Goal: Information Seeking & Learning: Check status

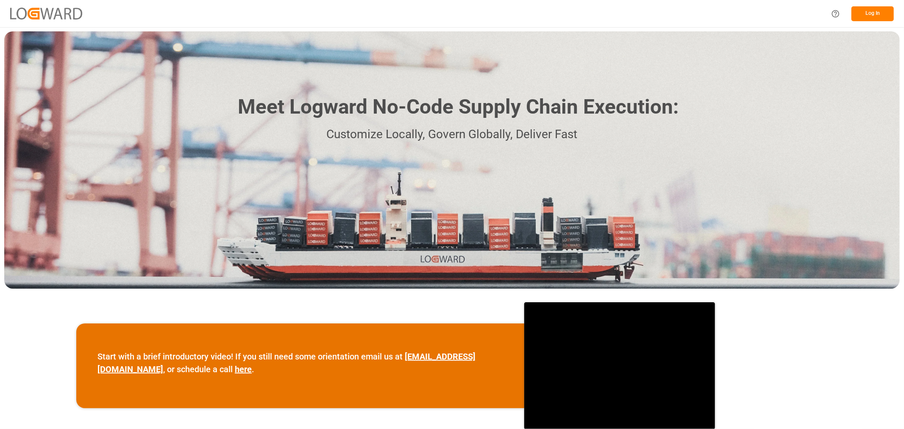
click at [448, 9] on div "Log In" at bounding box center [452, 13] width 904 height 27
click at [448, 10] on button "Log In" at bounding box center [873, 13] width 42 height 15
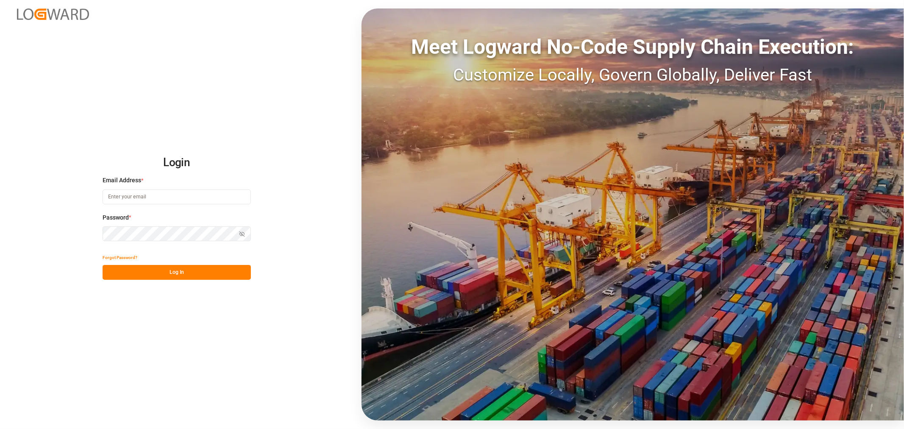
click at [134, 193] on input at bounding box center [177, 196] width 148 height 15
type input "[PERSON_NAME][EMAIL_ADDRESS][PERSON_NAME][DOMAIN_NAME]"
click at [243, 232] on icon "button" at bounding box center [242, 234] width 6 height 6
click at [118, 236] on button "Log In" at bounding box center [177, 272] width 148 height 15
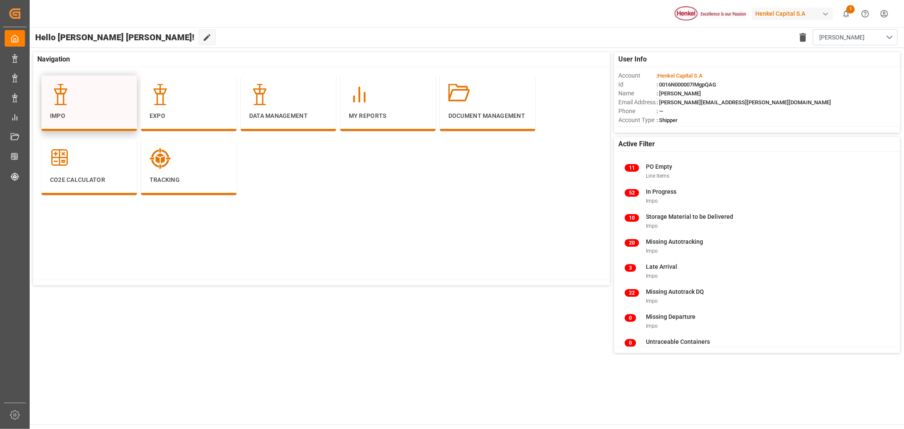
click at [67, 112] on p "Impo" at bounding box center [89, 115] width 78 height 9
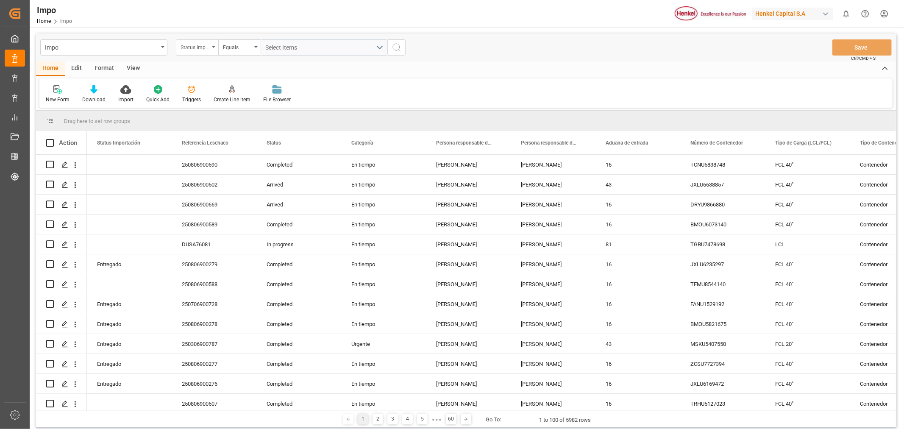
click at [205, 45] on div "Status Importación" at bounding box center [195, 47] width 29 height 10
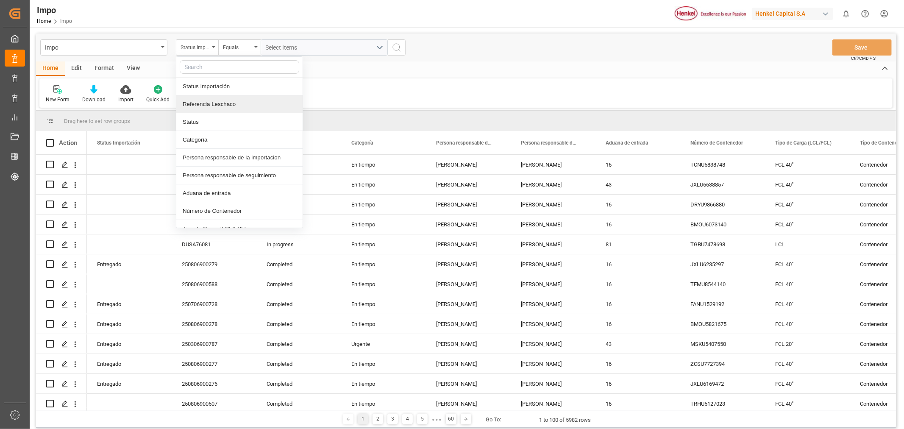
click at [213, 97] on div "Referencia Leschaco" at bounding box center [239, 104] width 126 height 18
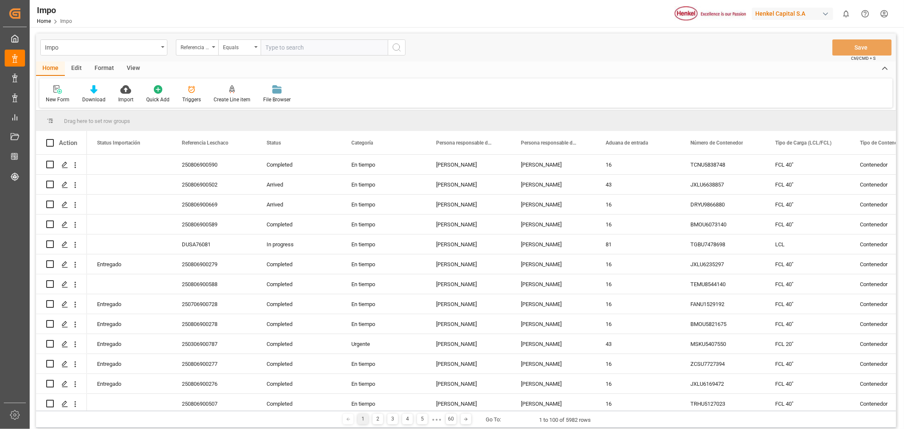
click at [249, 56] on div "Impo Referencia Leschaco Equals Save Ctrl/CMD + S" at bounding box center [466, 47] width 860 height 28
click at [250, 50] on div "Equals" at bounding box center [237, 47] width 29 height 10
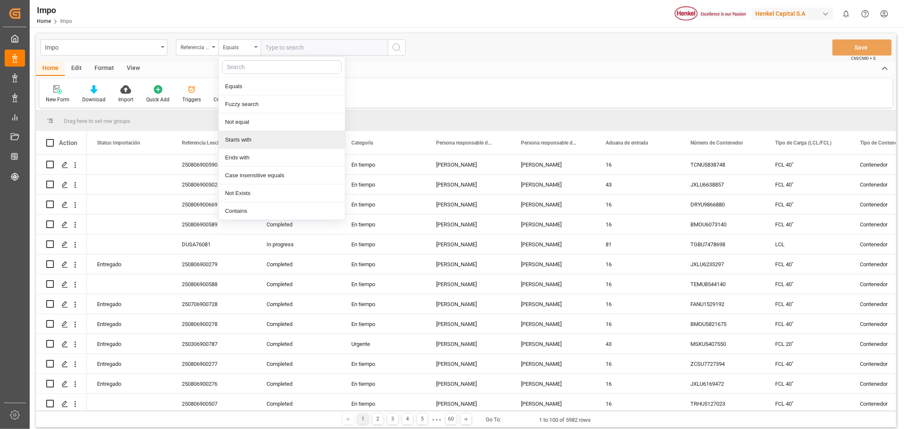
click at [283, 139] on div "Starts with" at bounding box center [282, 140] width 126 height 18
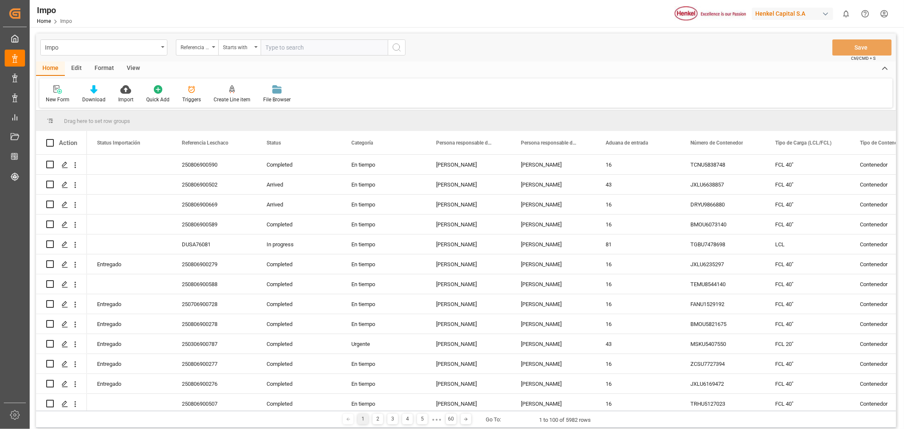
click at [310, 51] on input "text" at bounding box center [324, 47] width 127 height 16
type input "2501"
click at [402, 50] on button "search button" at bounding box center [397, 47] width 18 height 16
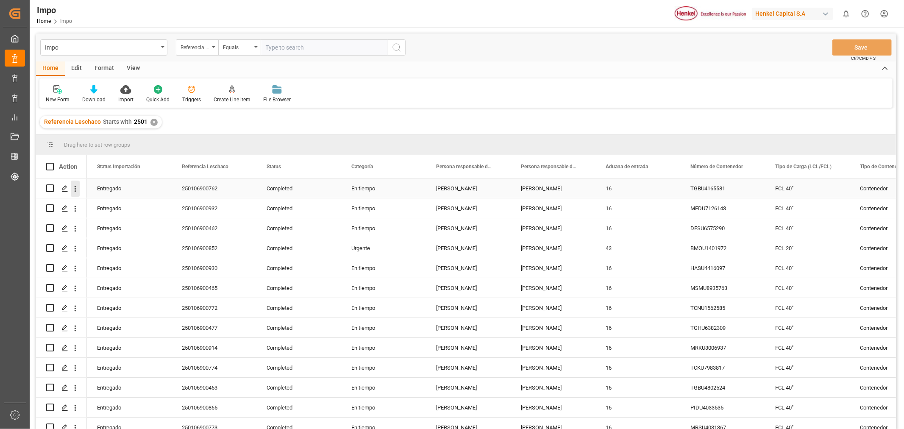
click at [72, 190] on icon "open menu" at bounding box center [75, 188] width 9 height 9
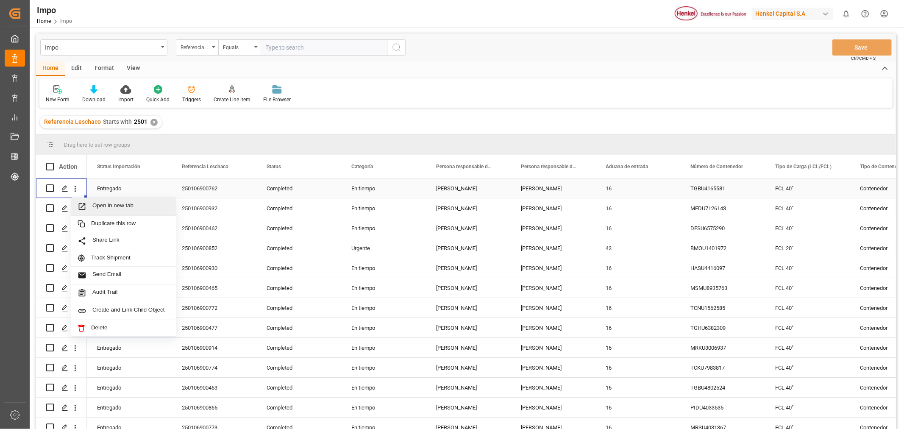
click at [129, 206] on span "Open in new tab" at bounding box center [130, 206] width 77 height 9
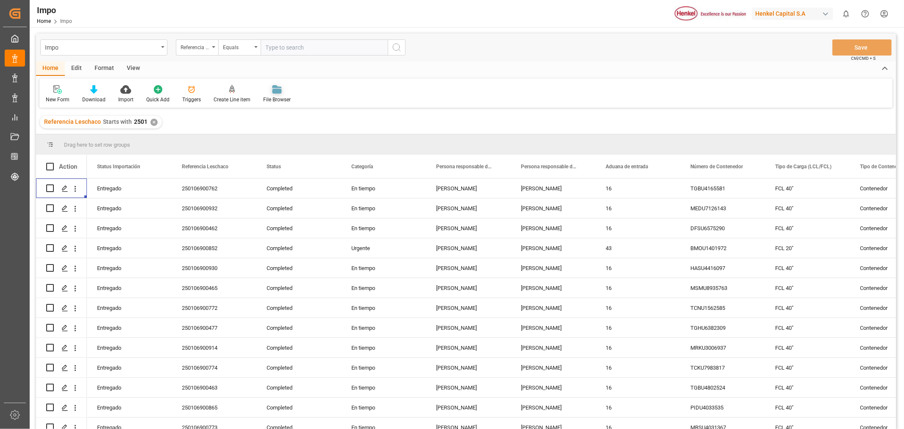
click at [272, 91] on icon at bounding box center [276, 91] width 9 height 5
click at [209, 189] on div "250106900762" at bounding box center [214, 187] width 85 height 19
click at [71, 191] on icon "open menu" at bounding box center [75, 188] width 9 height 9
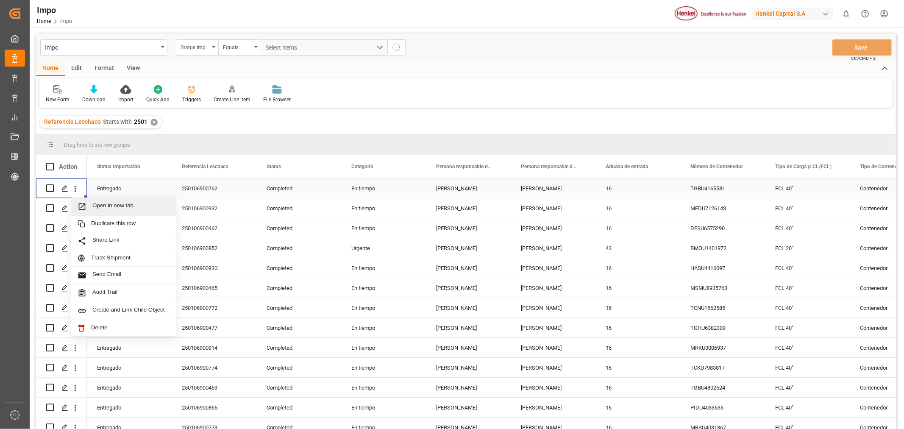
click at [125, 208] on span "Open in new tab" at bounding box center [130, 206] width 77 height 9
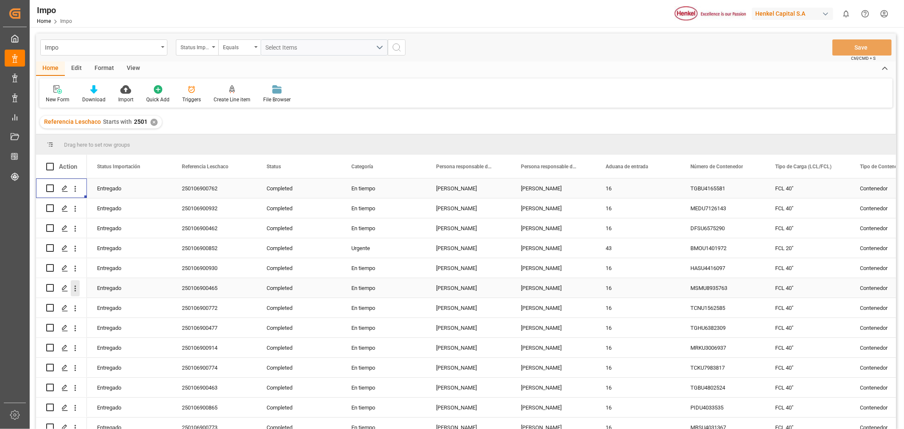
click at [74, 236] on icon "open menu" at bounding box center [75, 288] width 9 height 9
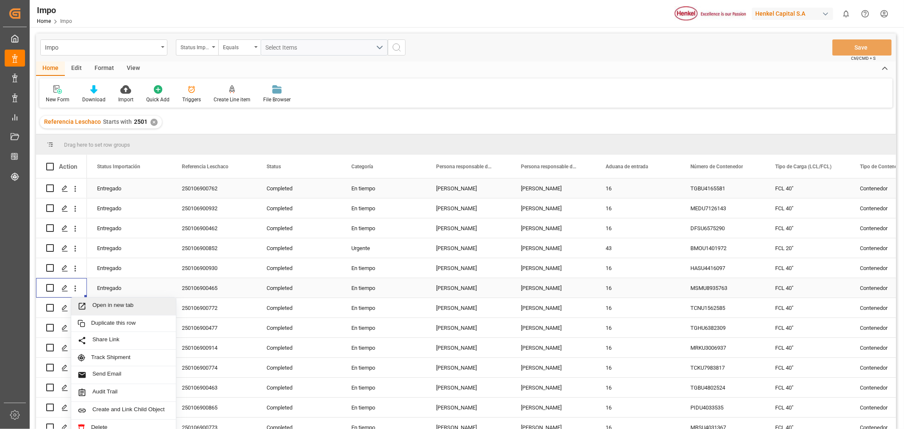
click at [124, 236] on span "Open in new tab" at bounding box center [130, 306] width 77 height 9
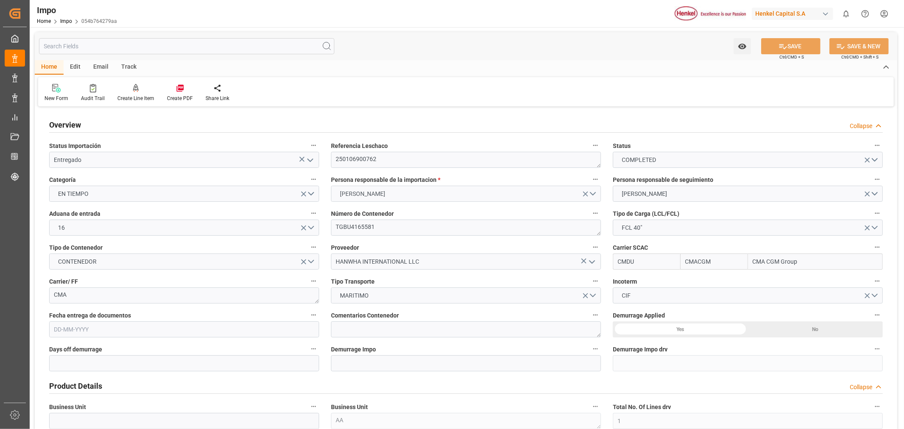
type input "CMACGM"
type input "CMA CGM Group"
type input "1"
type input "40"
type input "20"
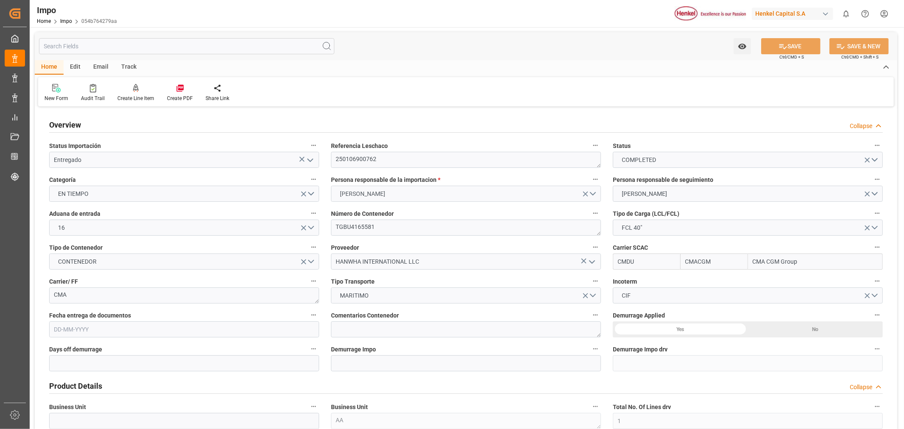
type input "9897779"
type input "06-01-2025"
type input "09-12-2024 17:21"
type input "17-12-2024 15:23"
type input "20-12-2024 19:19"
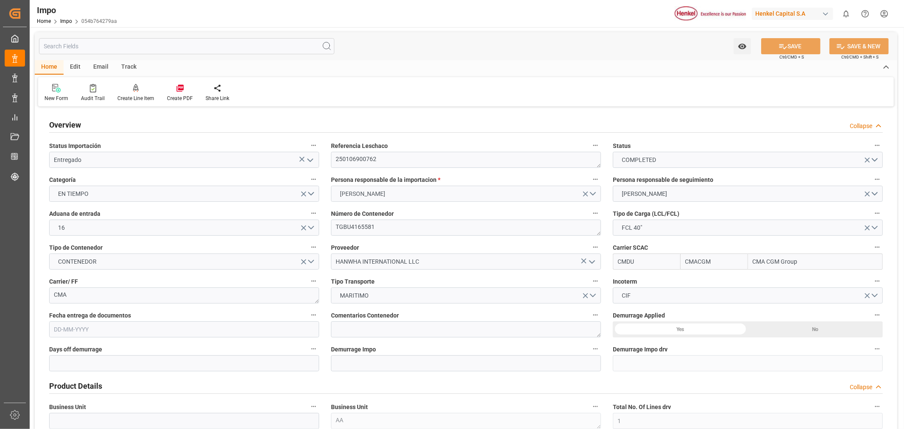
type input "21-12-2024 05:50"
type input "05-01-2025 05:31"
type input "06-01-2025 19:21"
type input "21-01-2025 05:07"
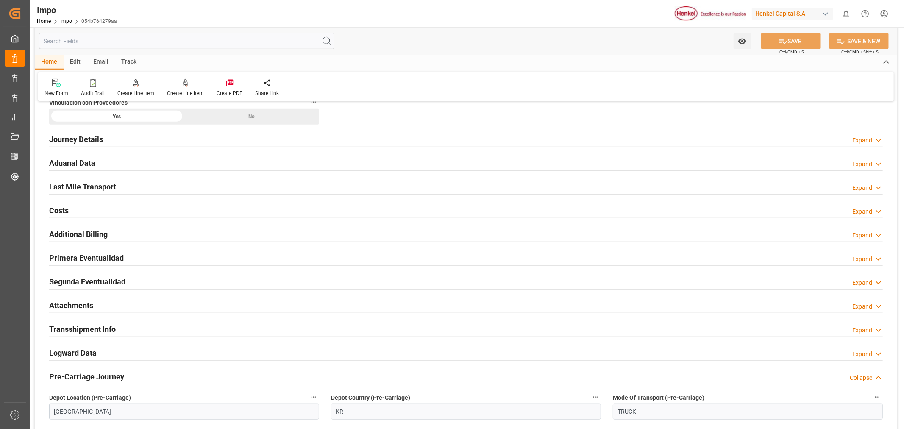
scroll to position [565, 0]
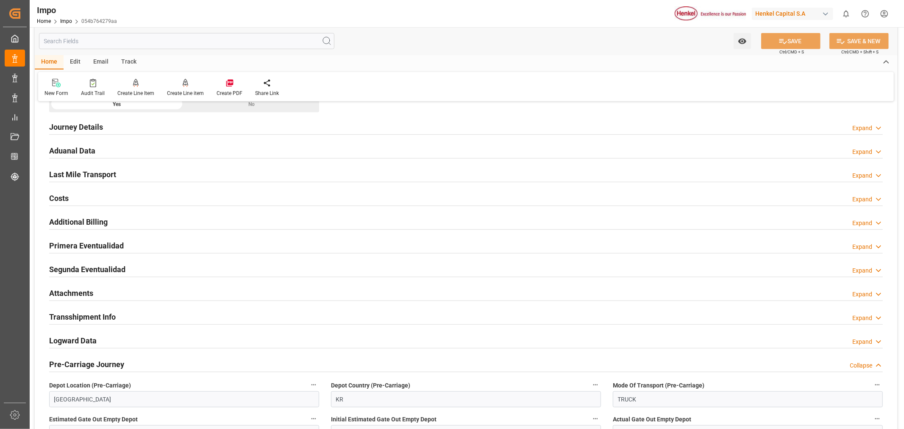
click at [74, 289] on h2 "Attachments" at bounding box center [71, 292] width 44 height 11
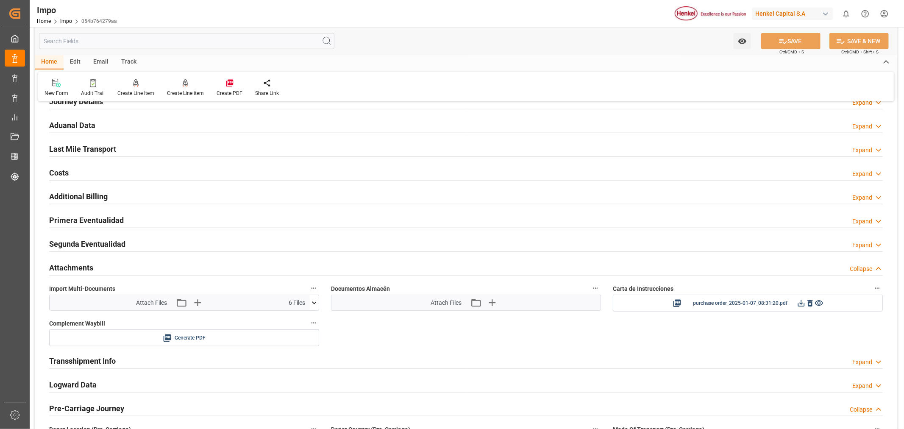
scroll to position [612, 0]
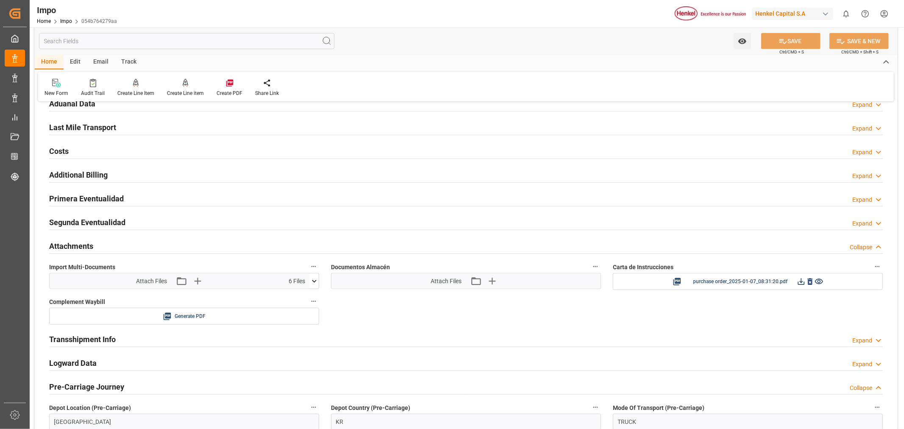
click at [310, 284] on icon at bounding box center [314, 281] width 9 height 9
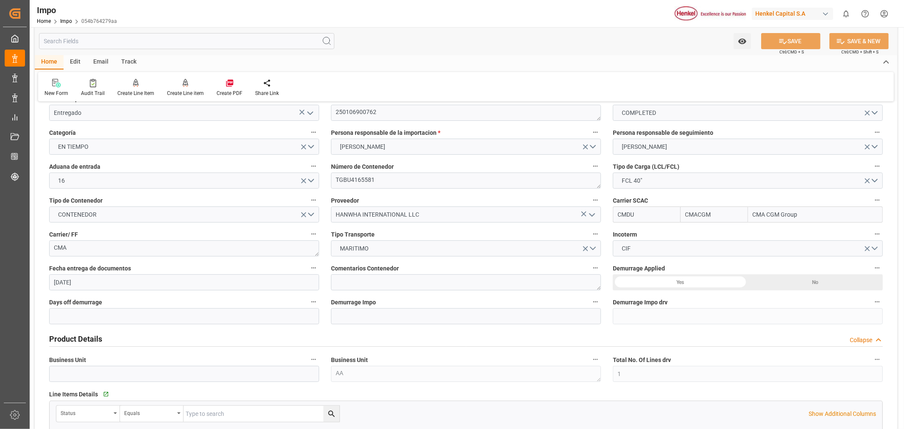
scroll to position [0, 0]
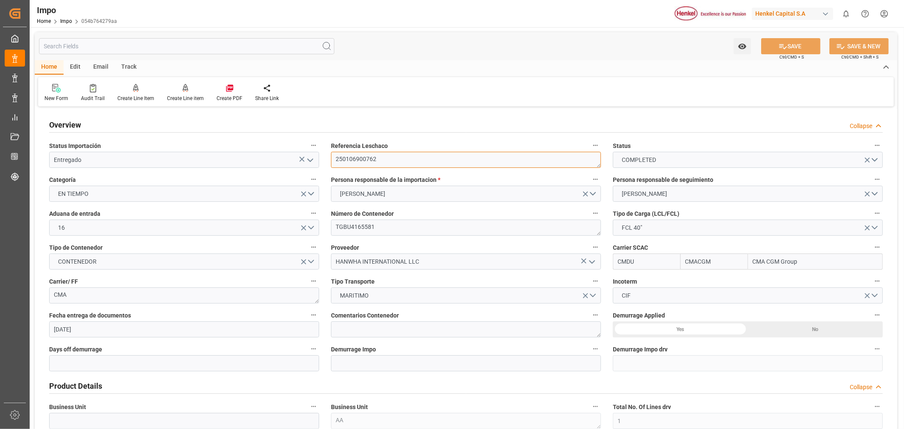
click at [374, 159] on textarea "250106900762" at bounding box center [466, 160] width 270 height 16
drag, startPoint x: 396, startPoint y: 160, endPoint x: 328, endPoint y: 159, distance: 68.2
click at [328, 159] on div "Referencia Leschaco 250106900762" at bounding box center [466, 154] width 282 height 34
click at [64, 23] on link "Impo" at bounding box center [66, 21] width 12 height 6
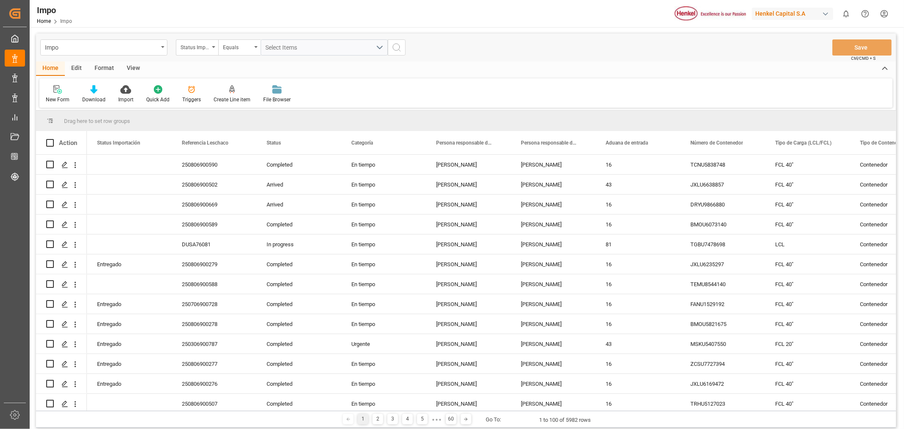
click at [280, 95] on div "File Browser" at bounding box center [277, 94] width 40 height 19
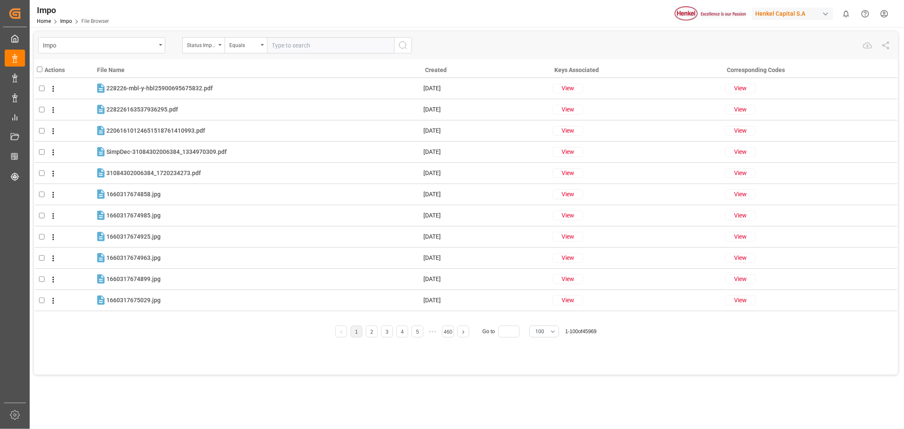
click at [303, 40] on input "text" at bounding box center [330, 45] width 127 height 16
paste input "250106900762"
type input "250106900762"
click at [211, 48] on div "Status Importación" at bounding box center [201, 44] width 29 height 10
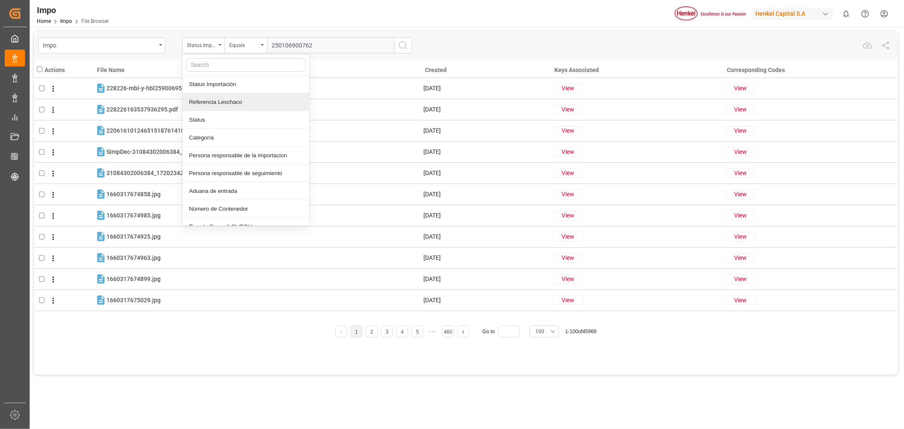
click at [210, 111] on div "Referencia Leschaco" at bounding box center [246, 102] width 126 height 18
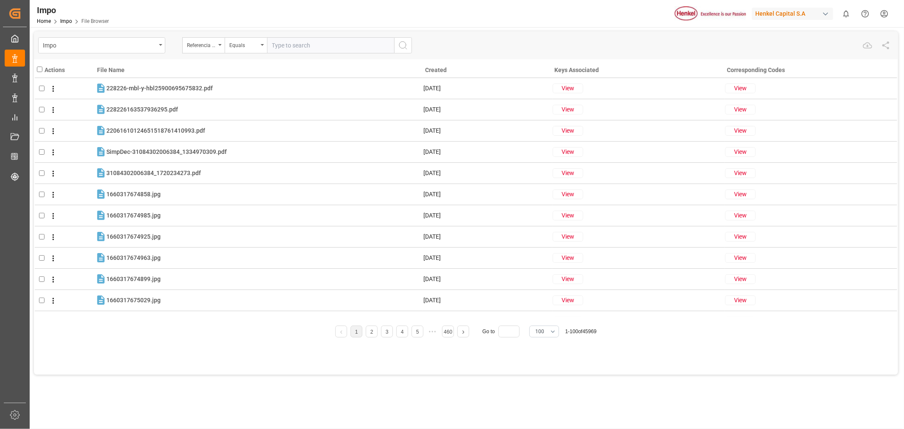
click at [401, 47] on circle "search button" at bounding box center [402, 45] width 7 height 7
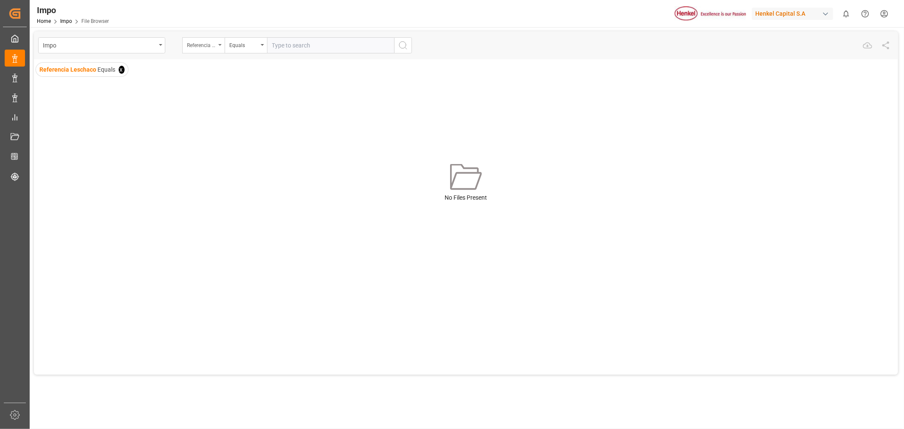
click at [215, 45] on div "Referencia Leschaco" at bounding box center [201, 44] width 29 height 10
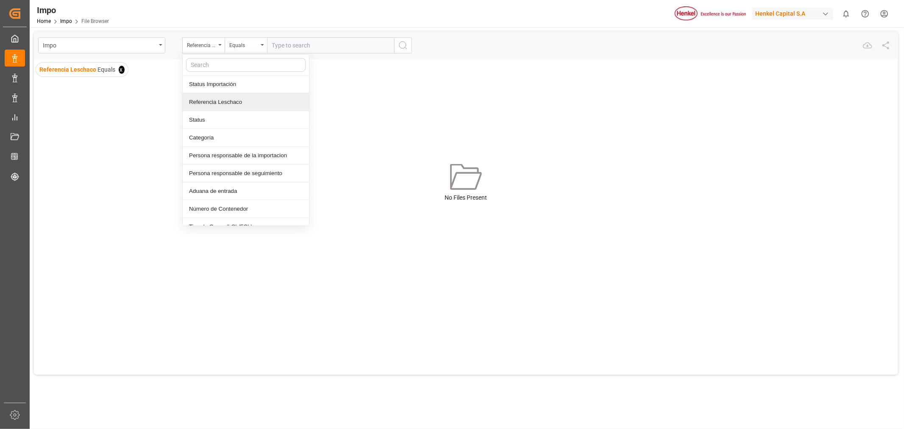
click at [239, 105] on div "Referencia Leschaco" at bounding box center [246, 102] width 126 height 18
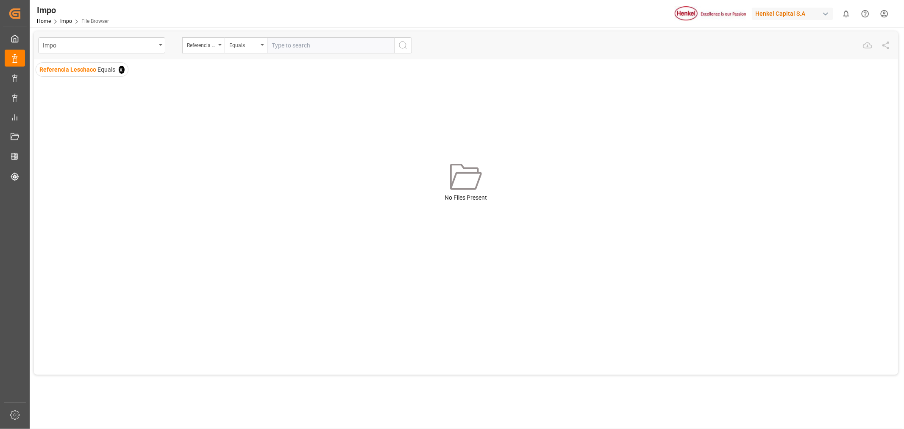
click at [300, 46] on input "text" at bounding box center [330, 45] width 127 height 16
click at [259, 50] on div "Equals" at bounding box center [246, 45] width 42 height 16
click at [253, 138] on div "Starts with" at bounding box center [288, 138] width 126 height 18
click at [298, 44] on input "text" at bounding box center [330, 45] width 127 height 16
type input "2501"
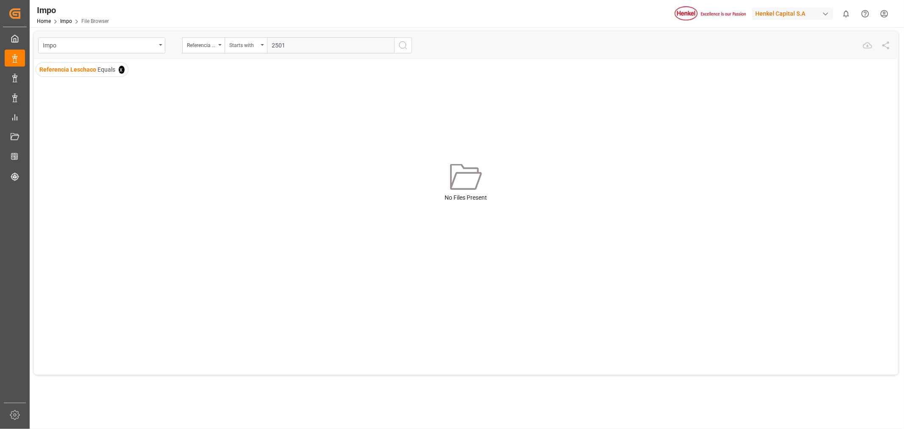
click at [397, 44] on button "search button" at bounding box center [403, 45] width 18 height 16
click at [120, 67] on span "x" at bounding box center [122, 70] width 6 height 8
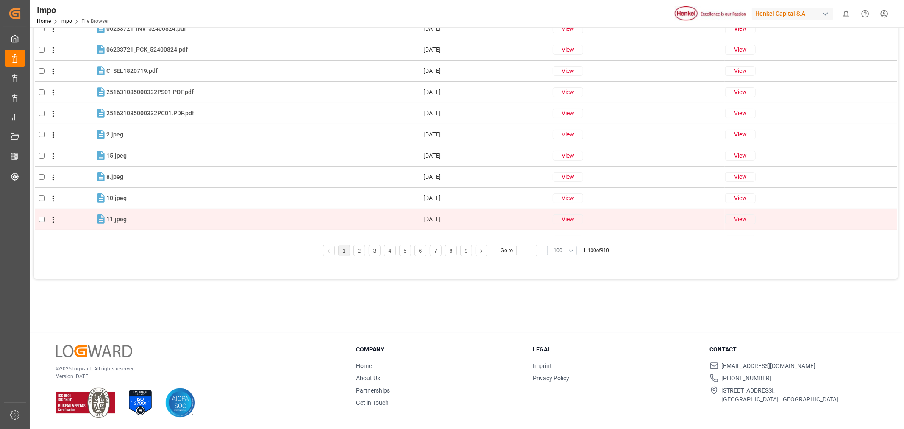
scroll to position [49, 0]
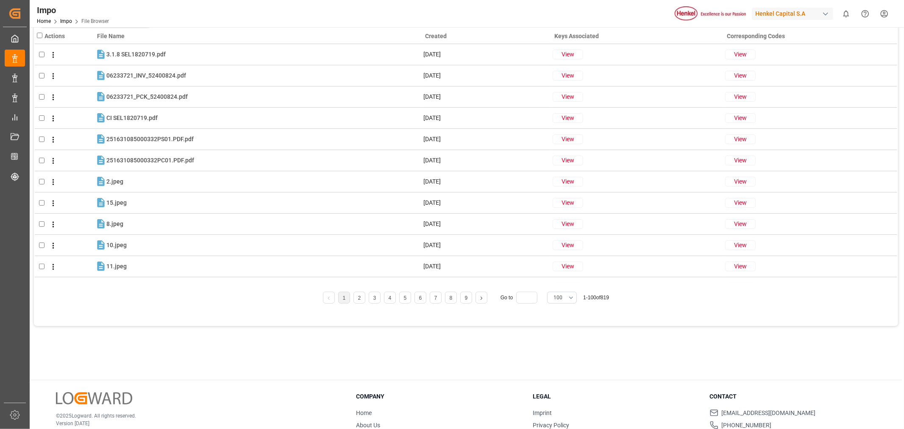
click at [266, 304] on div "Actions File Name Created Keys Associated Corresponding Codes 3.1.8 SEL1820719.…" at bounding box center [466, 179] width 864 height 309
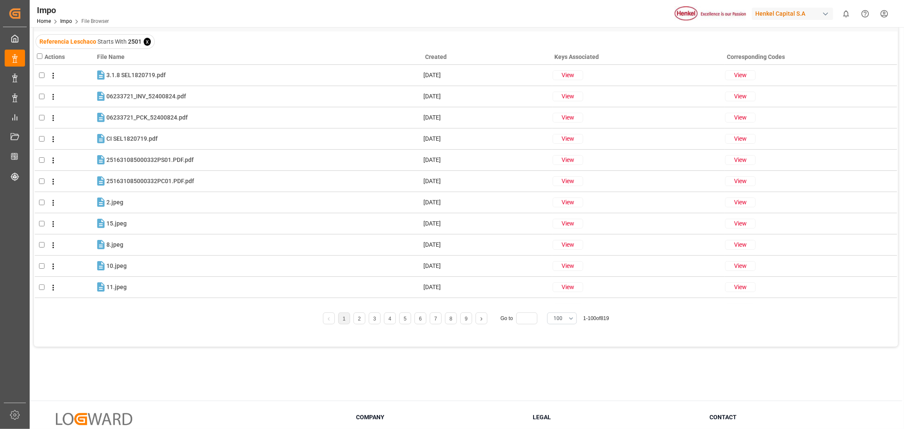
scroll to position [0, 0]
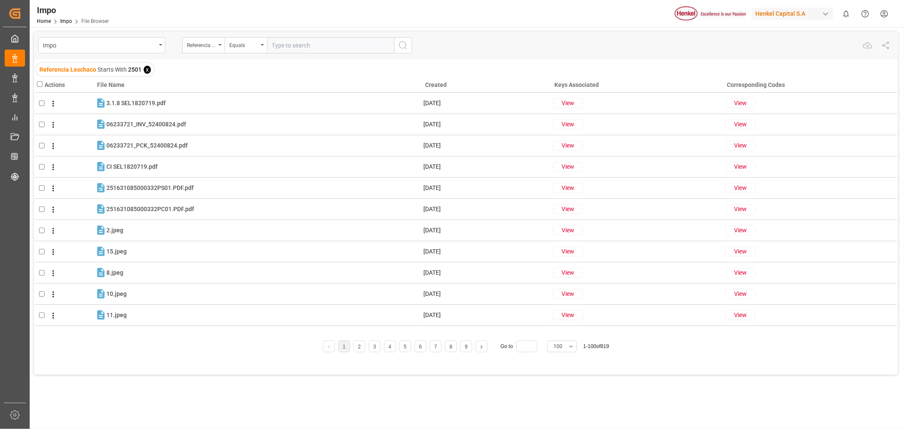
click at [146, 70] on span "x" at bounding box center [147, 70] width 7 height 8
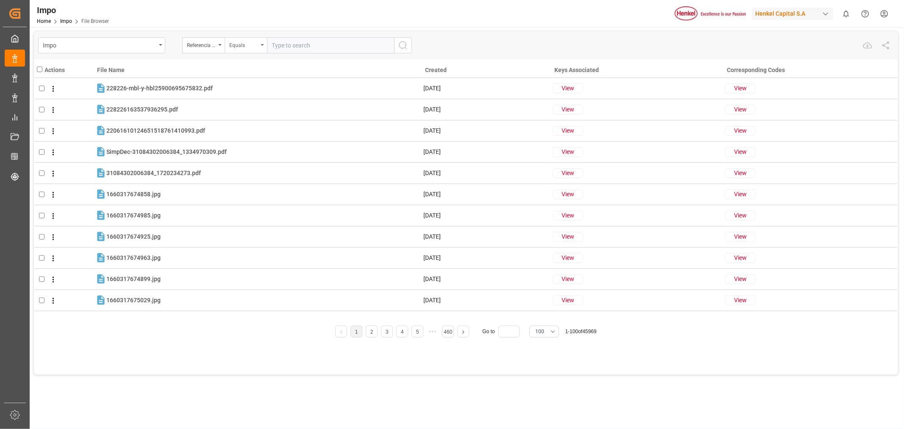
click at [242, 45] on div "Equals" at bounding box center [243, 44] width 29 height 10
click at [269, 139] on div "Starts with" at bounding box center [288, 138] width 126 height 18
click at [287, 47] on input "text" at bounding box center [330, 45] width 127 height 16
type input "2502"
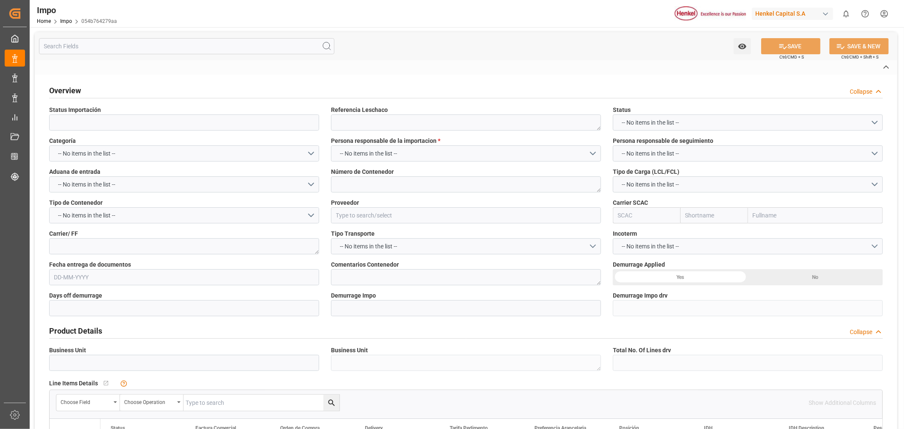
type input "Entregado"
type textarea "250106900762"
type textarea "TGBU4165581"
type input "HANWHA INTERNATIONAL LLC"
type input "CMDU"
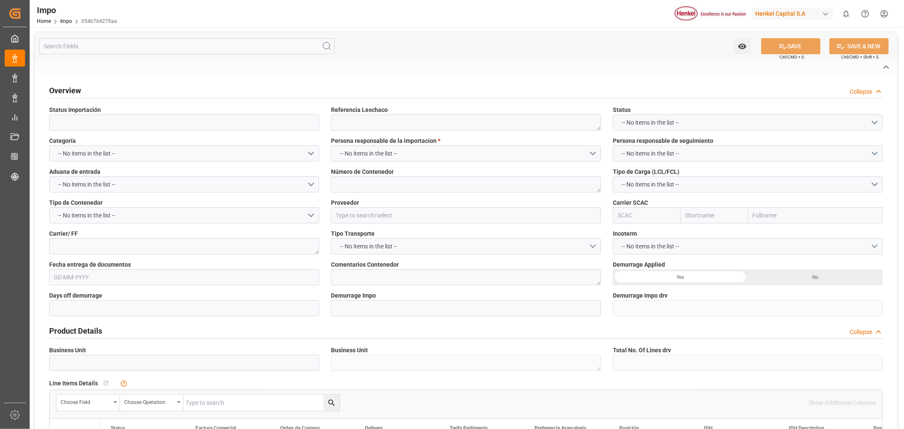
type textarea "CMA"
type textarea "AA"
type input "BUSAN"
type input "KR"
type input "TRUCK"
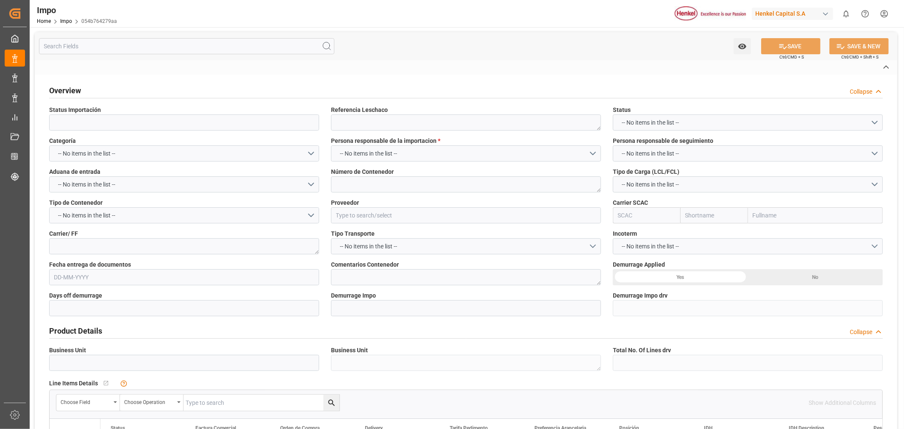
type input "0WU1XE1MA"
type input "VESSEL"
type input "CMA CGM DIGNITY"
type input "TRUCK"
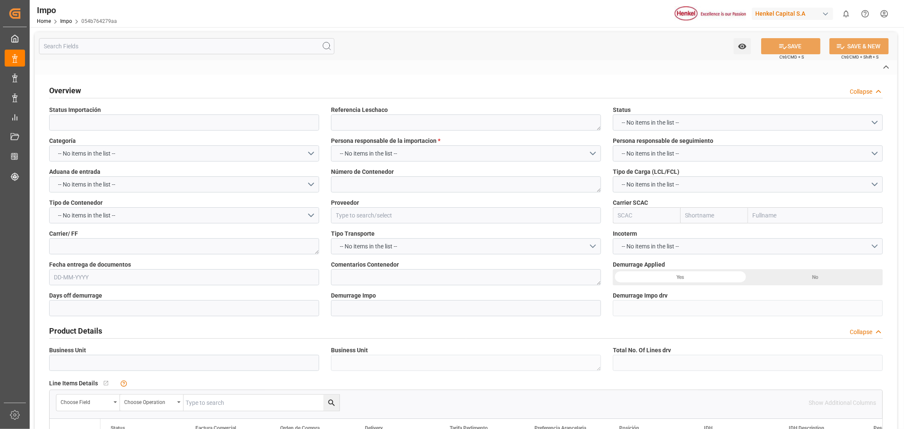
type input "MX"
type input "MANZANILLO"
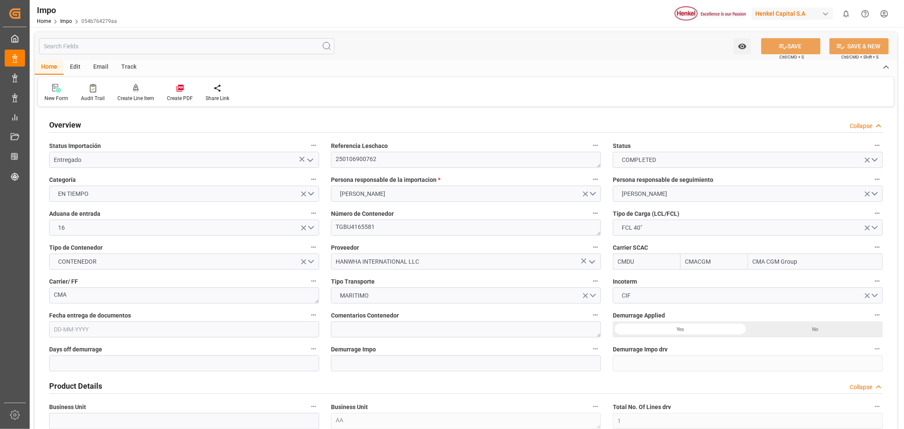
type input "CMACGM"
type input "CMA CGM Group"
type input "1"
type input "40"
type input "20"
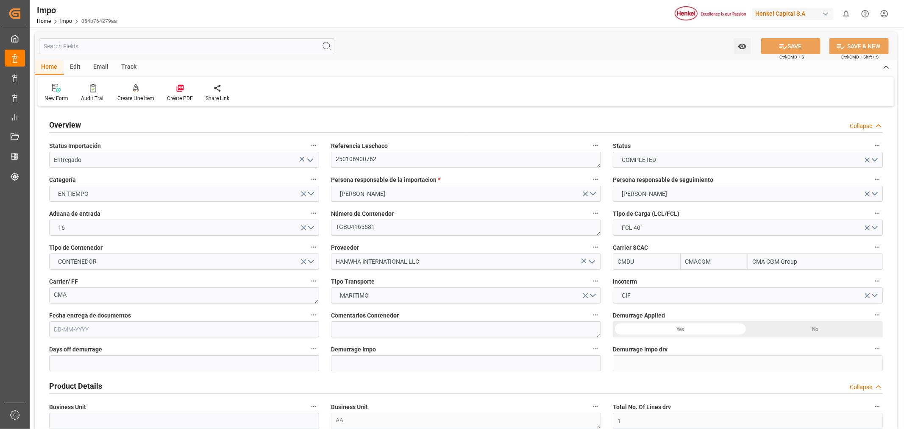
type input "9897779"
type input "06-01-2025"
type input "09-12-2024 17:21"
type input "17-12-2024 15:23"
type input "20-12-2024 19:19"
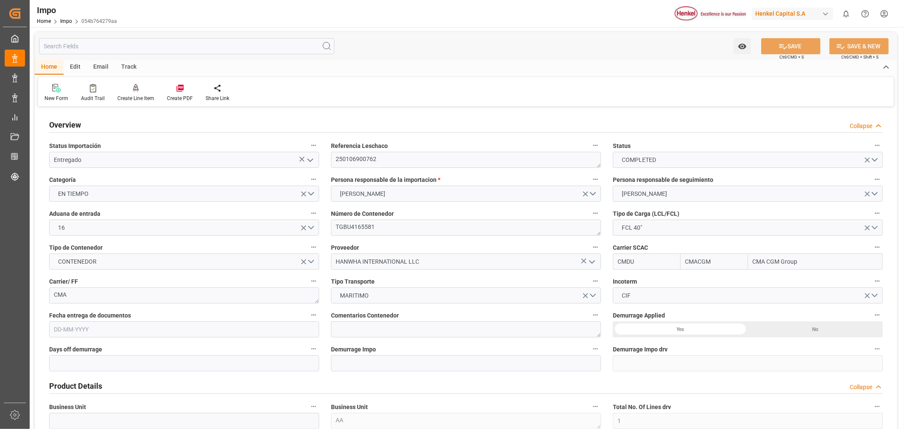
type input "21-12-2024 05:50"
type input "05-01-2025 05:31"
type input "06-01-2025 19:21"
type input "21-01-2025 05:07"
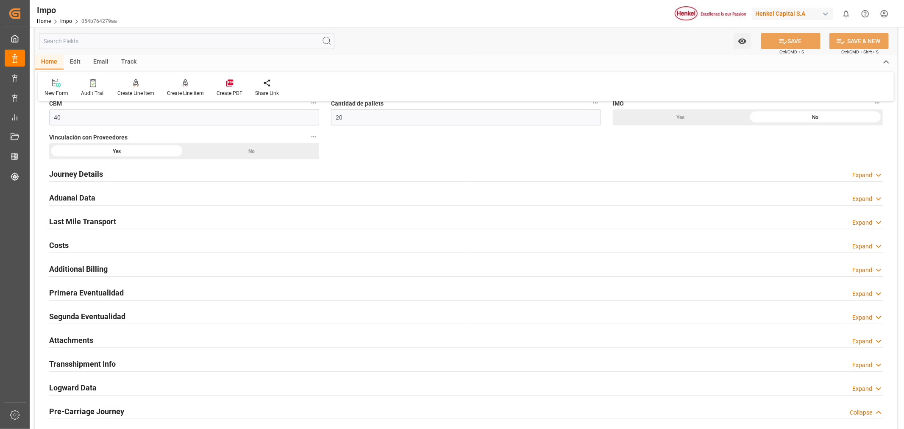
scroll to position [612, 0]
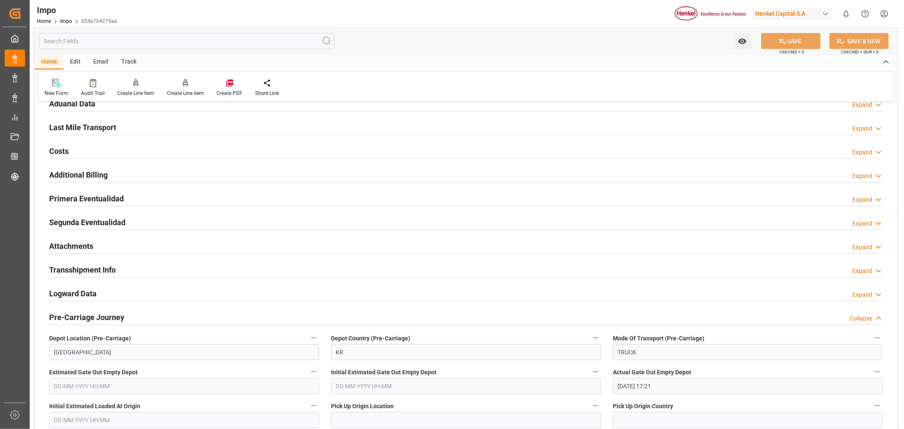
click at [105, 246] on div "Attachments Expand" at bounding box center [466, 245] width 834 height 16
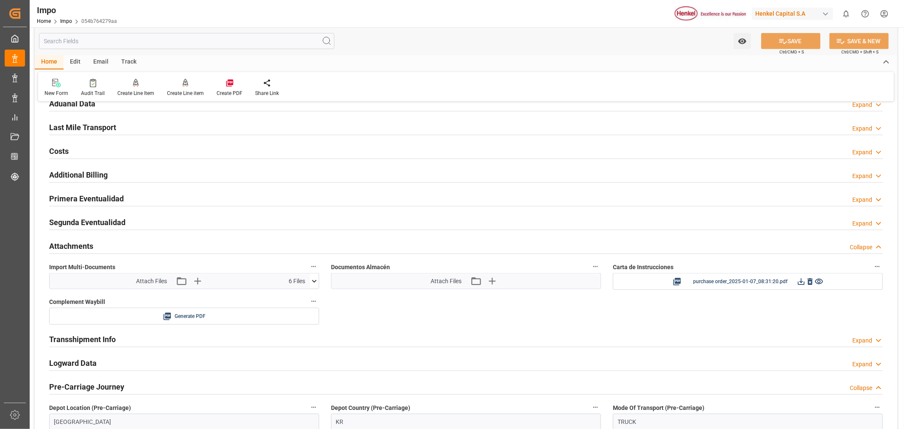
click at [316, 284] on icon at bounding box center [314, 281] width 9 height 9
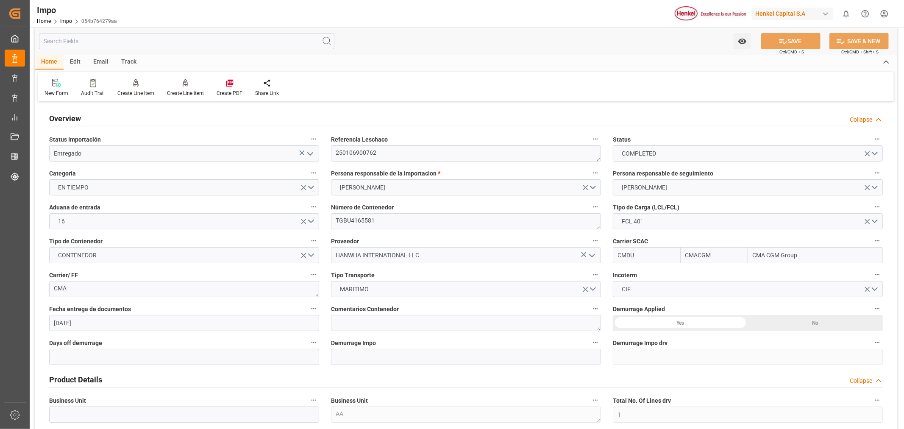
scroll to position [0, 0]
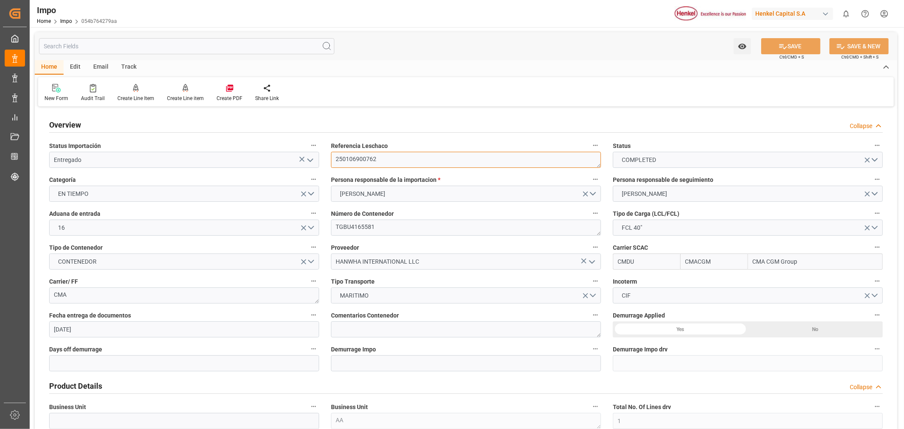
drag, startPoint x: 380, startPoint y: 161, endPoint x: 310, endPoint y: 163, distance: 70.0
drag, startPoint x: 380, startPoint y: 226, endPoint x: 321, endPoint y: 226, distance: 58.9
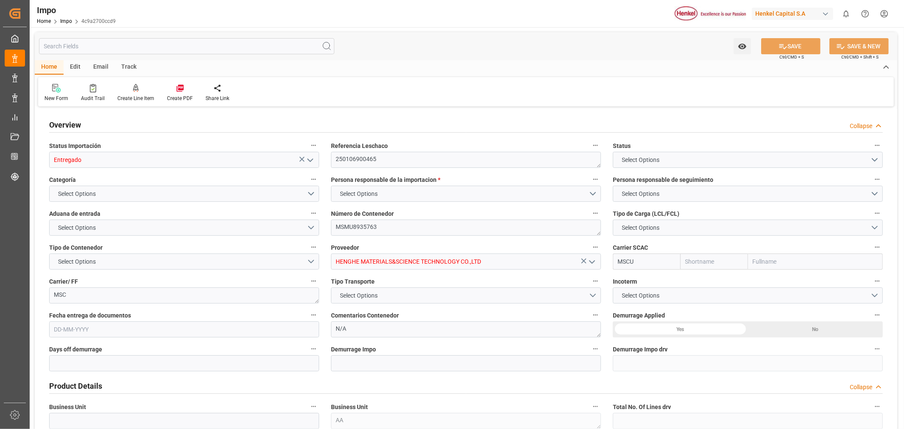
type input "MSC"
type input "Mediterranean Shipping Company"
type input "1"
type input "48"
type input "40"
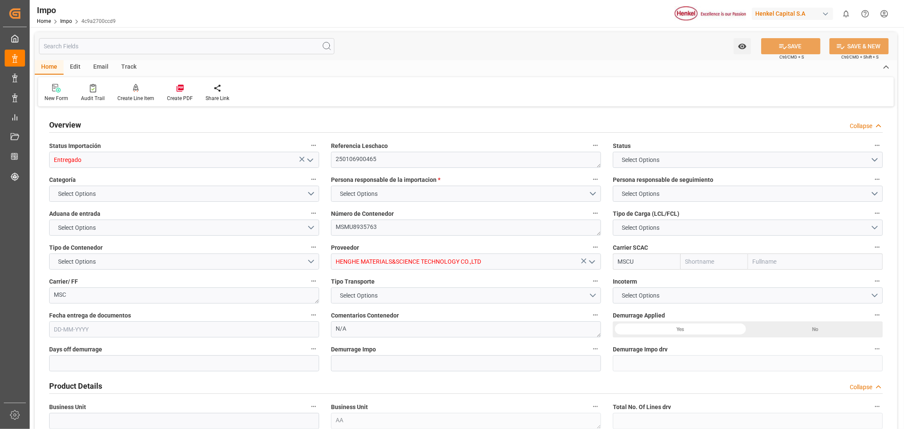
type input "9289104"
type input "17-12-2024"
type input "19-11-2024 12:00"
type input "02-12-2024 00:01"
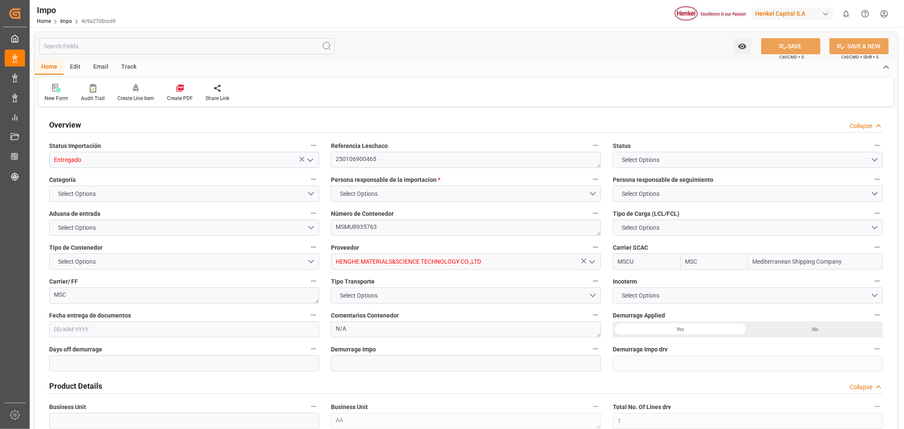
type input "02-12-2024 14:16"
type input "31-12-2024 18:00"
type input "01-01-2025 23:59"
type input "08-01-2025 12:00"
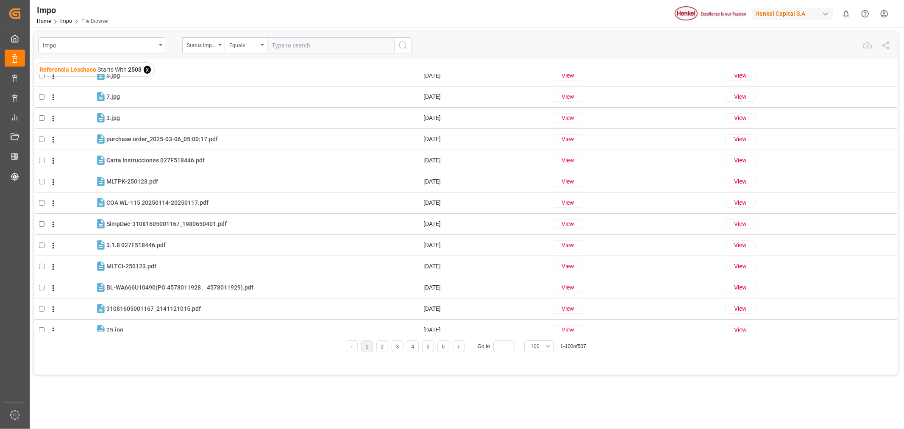
scroll to position [1554, 0]
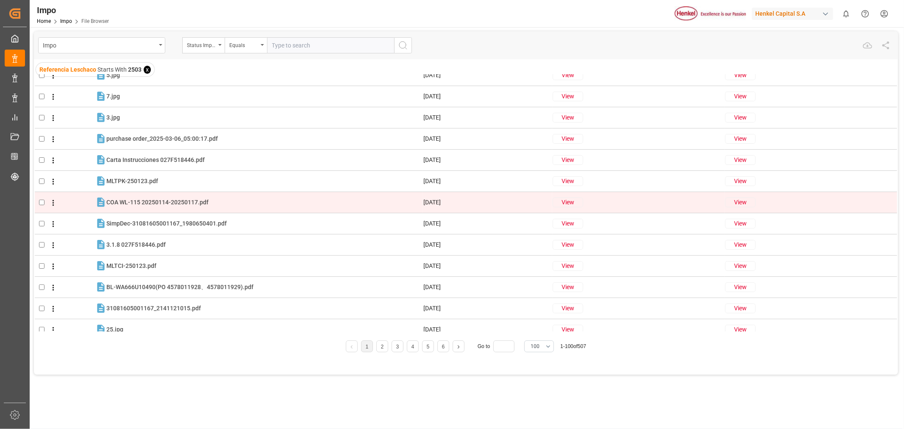
click at [569, 200] on button "View" at bounding box center [568, 203] width 31 height 10
click at [743, 201] on button "View" at bounding box center [740, 203] width 31 height 10
click at [214, 44] on div "Status Importación" at bounding box center [201, 44] width 29 height 10
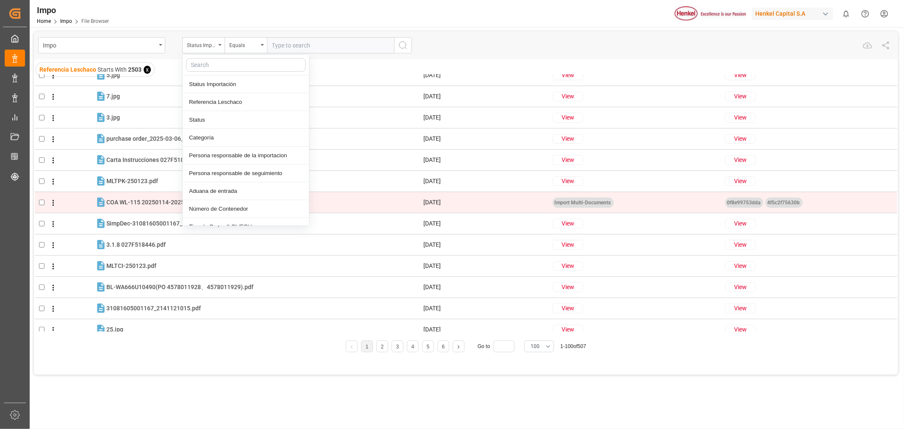
click at [147, 67] on span "x" at bounding box center [147, 70] width 7 height 8
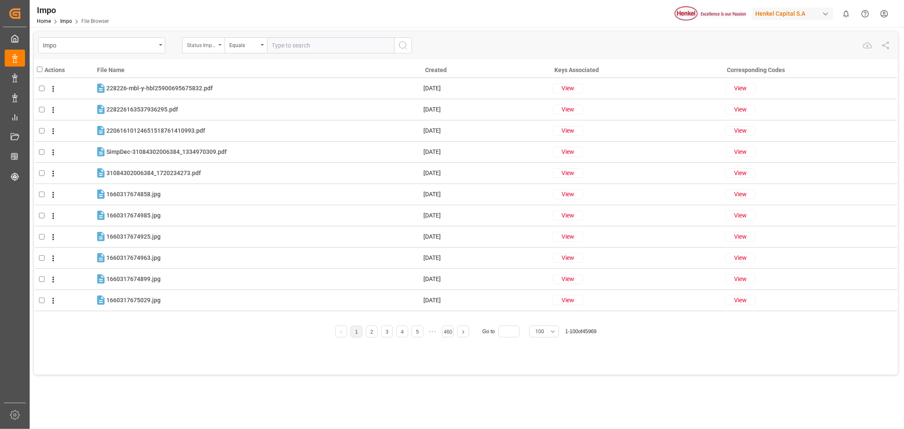
click at [221, 47] on div "Status Importación" at bounding box center [203, 45] width 42 height 16
type input "co"
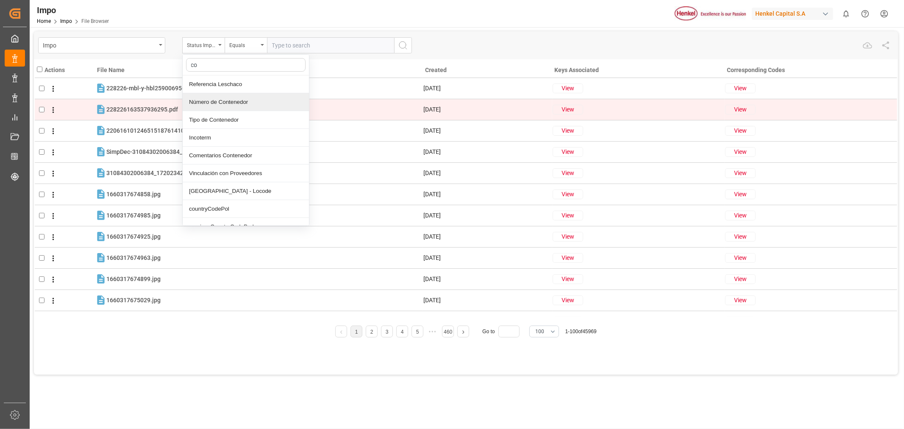
click at [226, 102] on div "Número de Contenedor" at bounding box center [246, 102] width 126 height 18
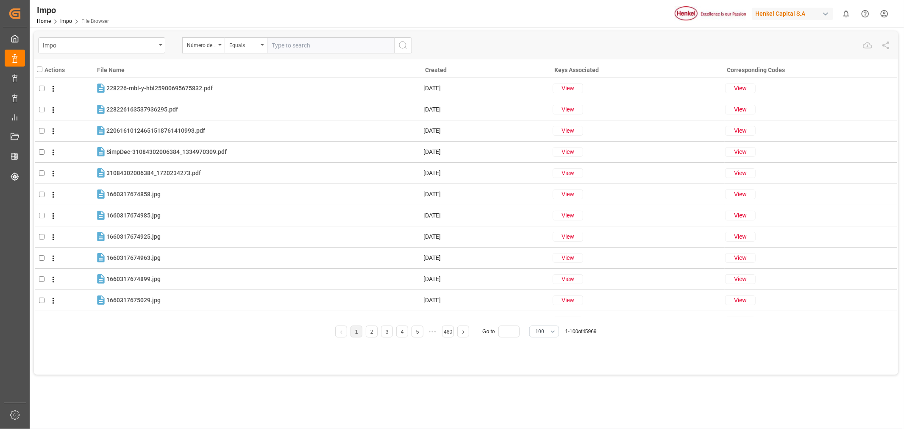
click at [315, 49] on input "text" at bounding box center [330, 45] width 127 height 16
paste input "TGBU4165581"
type input "TGBU4165581"
click at [400, 47] on icon "search button" at bounding box center [403, 45] width 10 height 10
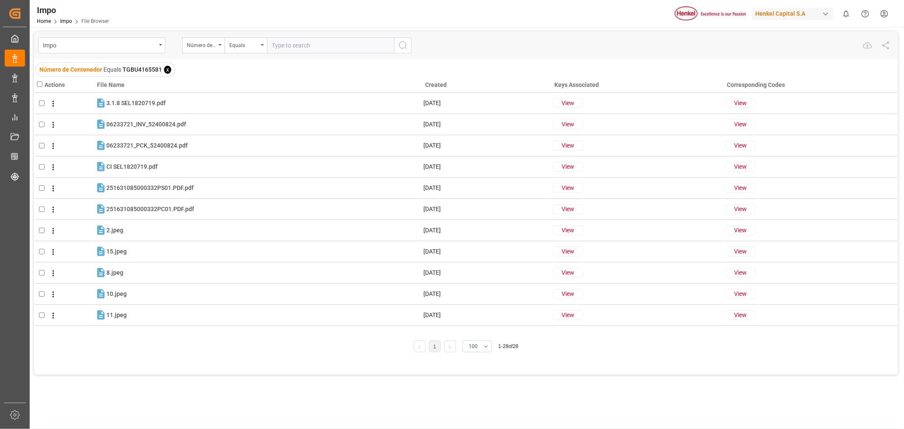
click at [199, 344] on div "1 100 1 - 28 of 28" at bounding box center [466, 341] width 863 height 9
click at [168, 70] on span "x" at bounding box center [167, 70] width 7 height 8
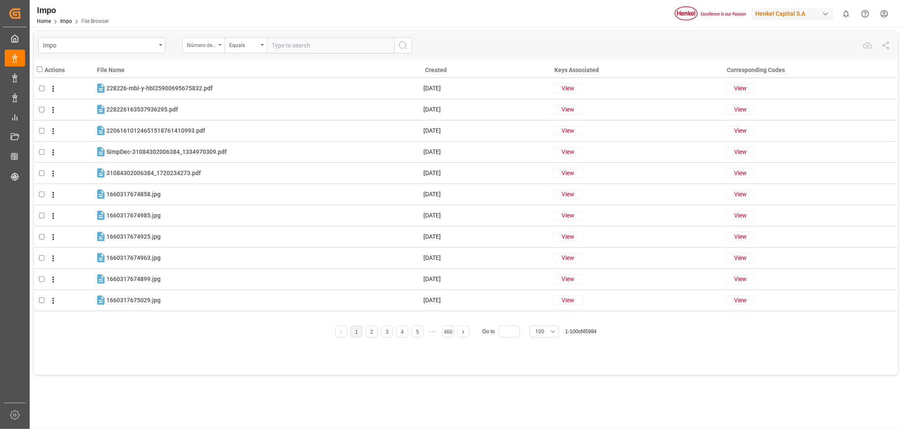
click at [217, 47] on div "Número de Contenedor" at bounding box center [203, 45] width 42 height 16
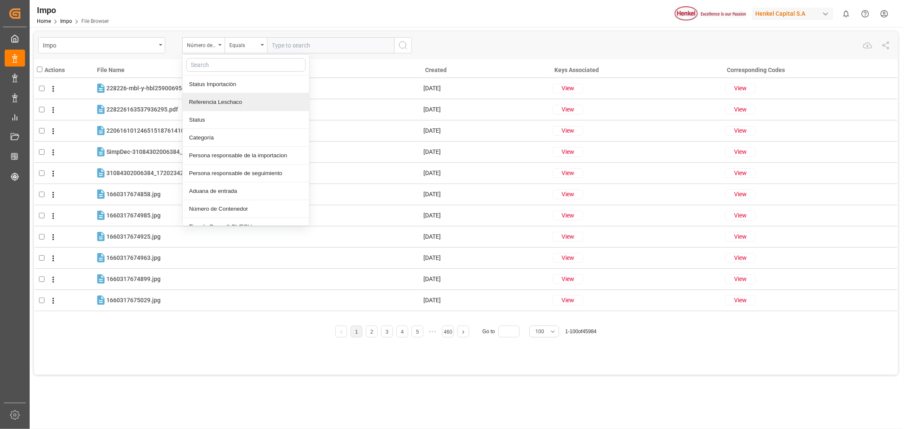
click at [224, 102] on div "Referencia Leschaco" at bounding box center [246, 102] width 126 height 18
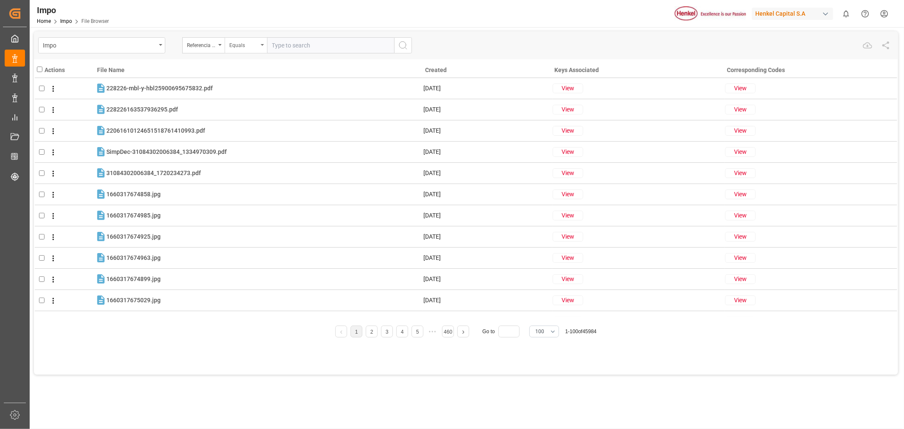
click at [259, 51] on div "Equals" at bounding box center [246, 45] width 42 height 16
click at [256, 134] on div "Starts with" at bounding box center [288, 138] width 126 height 18
click at [302, 47] on input "text" at bounding box center [330, 45] width 127 height 16
type input "2401"
click at [403, 48] on icon "search button" at bounding box center [403, 45] width 10 height 10
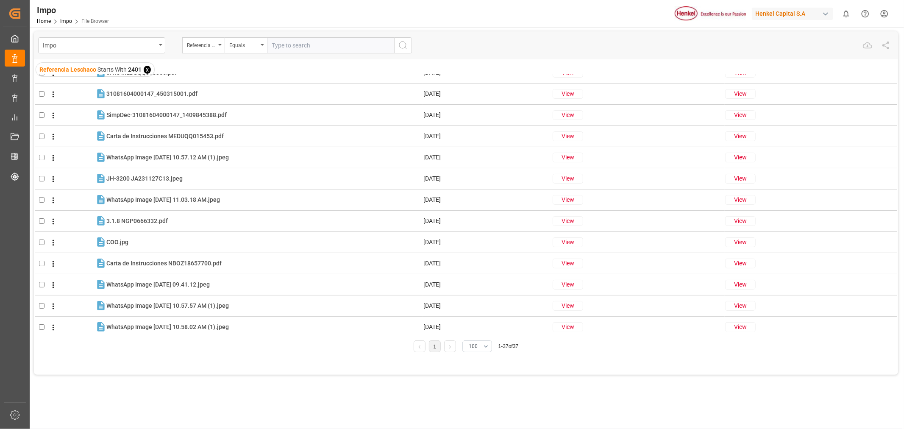
scroll to position [545, 0]
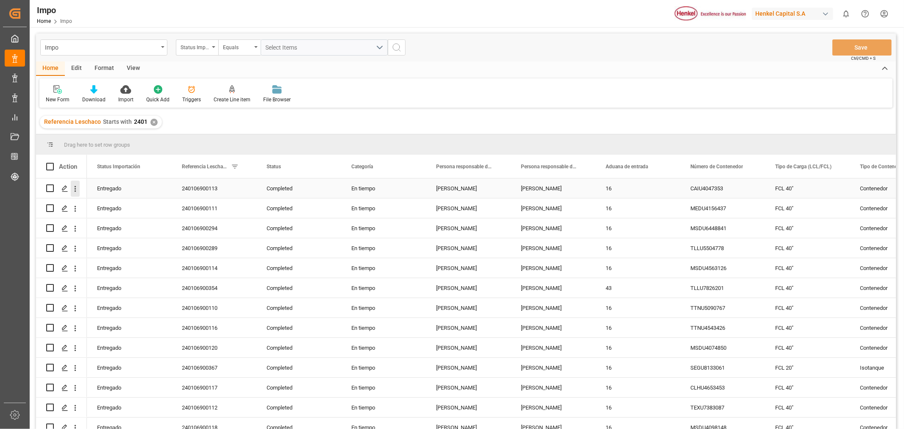
click at [75, 188] on icon "open menu" at bounding box center [76, 189] width 2 height 6
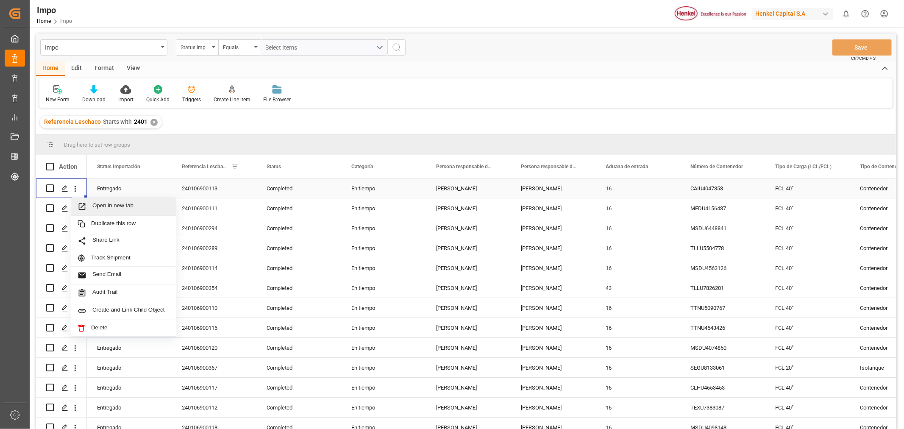
click at [96, 209] on span "Open in new tab" at bounding box center [130, 206] width 77 height 9
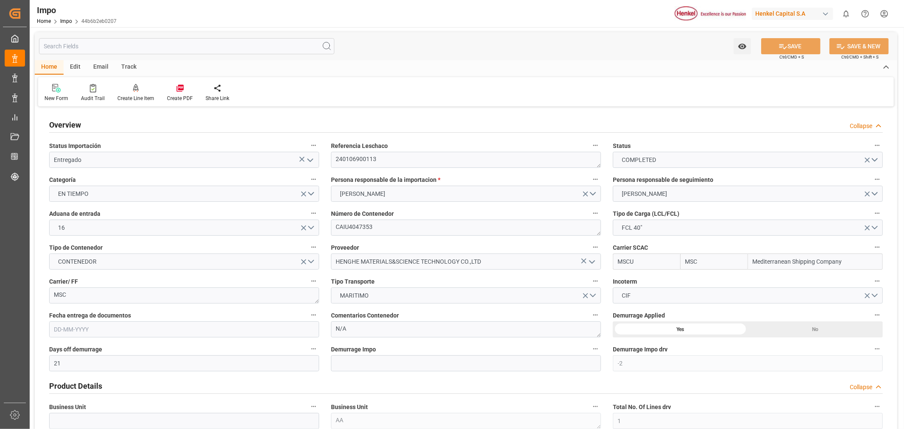
type input "MSC"
type input "Mediterranean Shipping Company"
type input "21"
type input "-2"
type input "1"
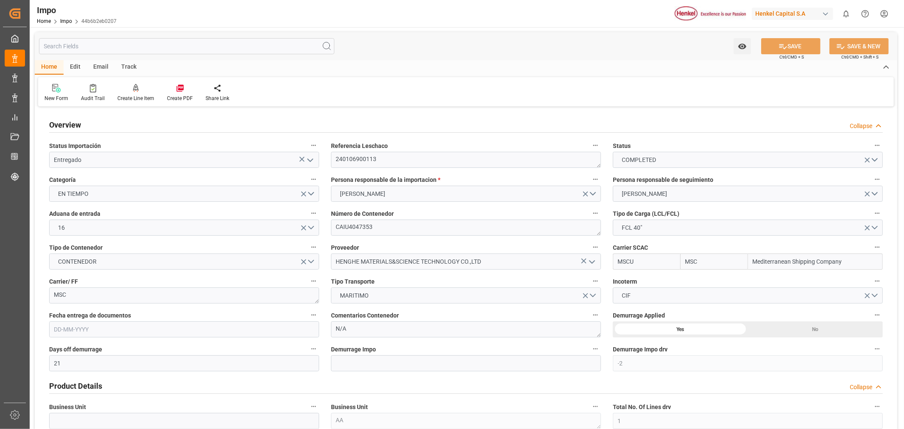
type input "9465318"
type input "06-12-2023"
type input "11-11-2023 12:00"
type input "23-11-2023 00:01"
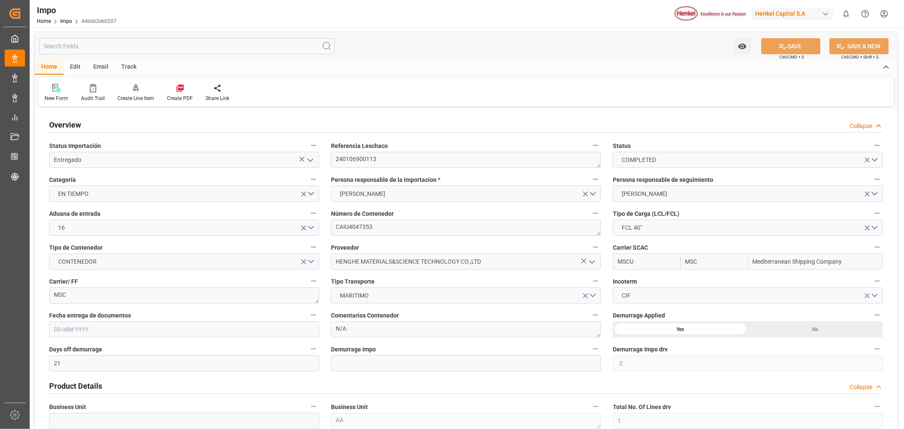
type input "23-11-2023 08:54"
type input "24-12-2023 12:15"
type input "24-12-2023 23:59"
type input "11-01-2024 12:00"
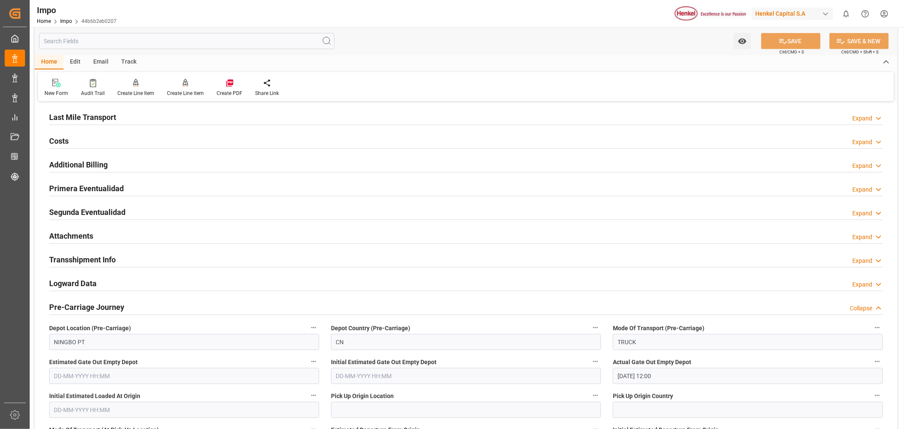
scroll to position [612, 0]
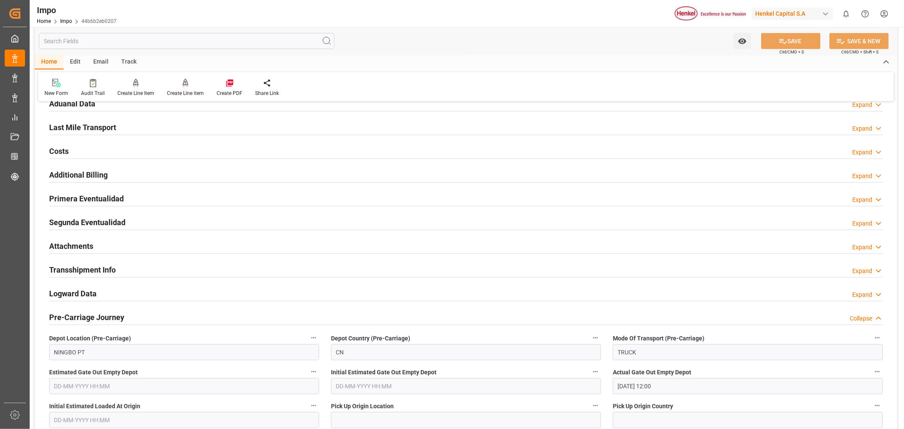
click at [71, 242] on h2 "Attachments" at bounding box center [71, 245] width 44 height 11
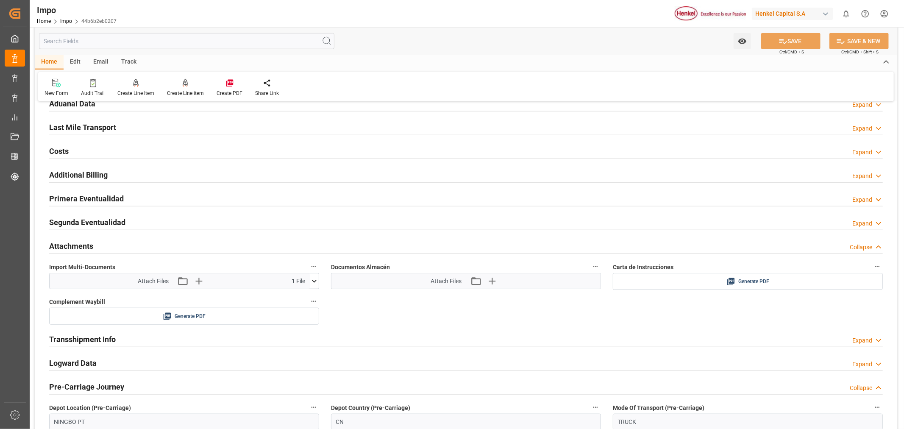
click at [315, 283] on icon at bounding box center [314, 281] width 9 height 9
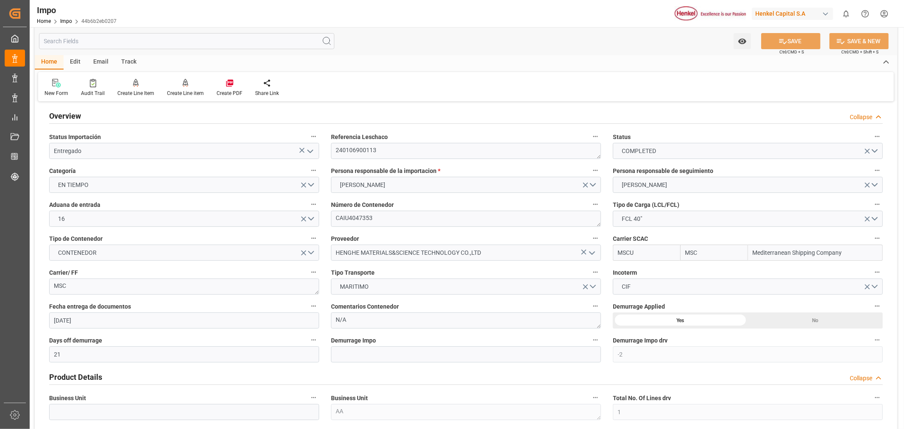
scroll to position [0, 0]
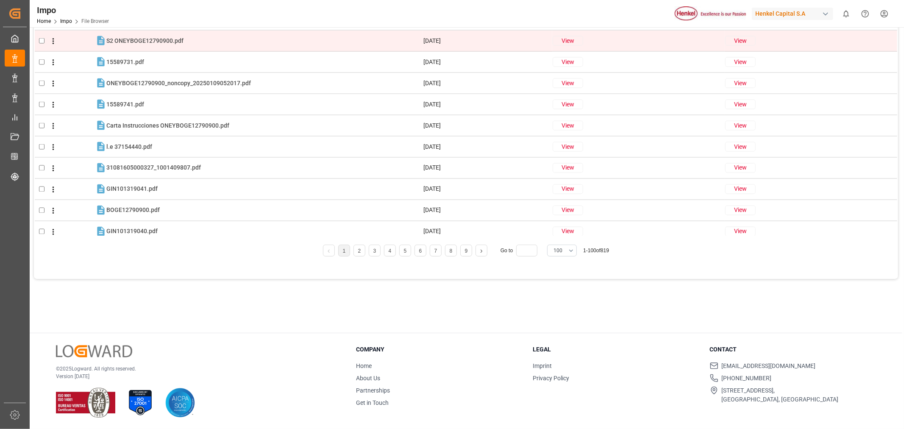
scroll to position [1174, 0]
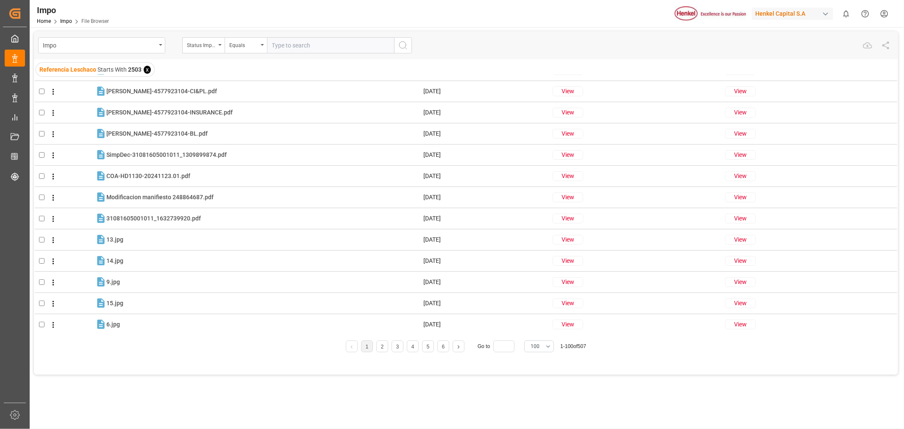
scroll to position [1130, 0]
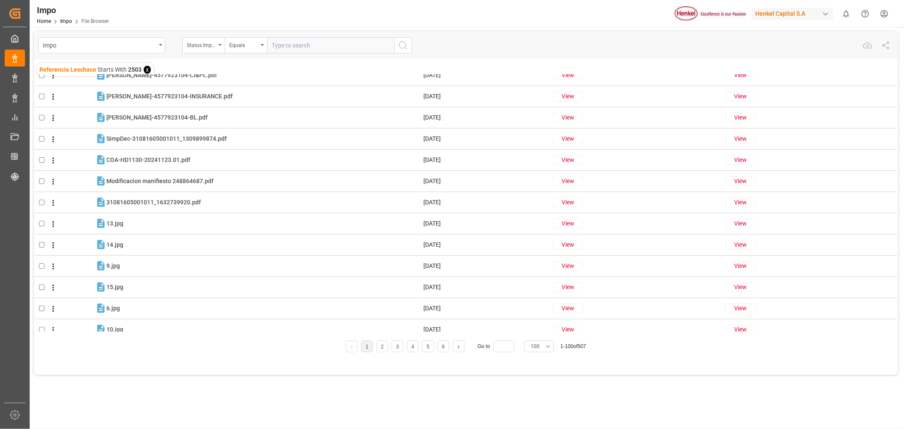
click at [825, 43] on div "Impo Status Importación Equals" at bounding box center [466, 45] width 856 height 16
drag, startPoint x: 170, startPoint y: 59, endPoint x: 187, endPoint y: 64, distance: 16.8
click at [170, 59] on div "Impo Status Importación Equals Referencia Leschaco Starts With 2503 x Actions F…" at bounding box center [466, 202] width 864 height 343
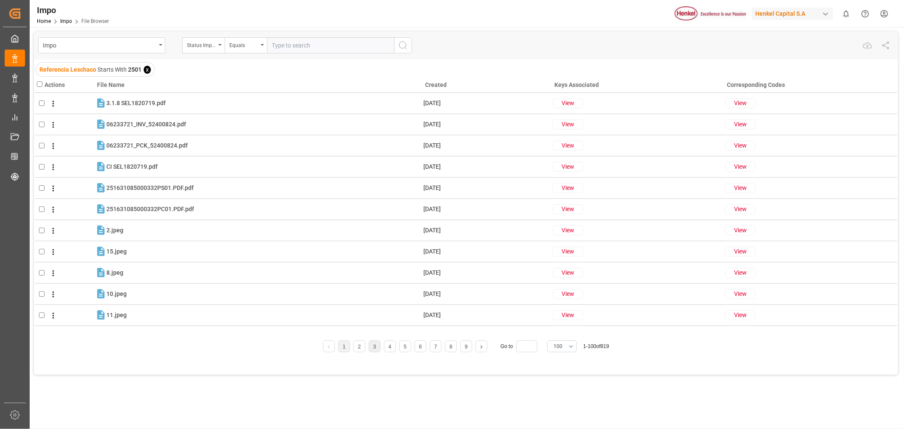
click at [369, 349] on li "3" at bounding box center [375, 346] width 12 height 12
